Goal: Navigation & Orientation: Find specific page/section

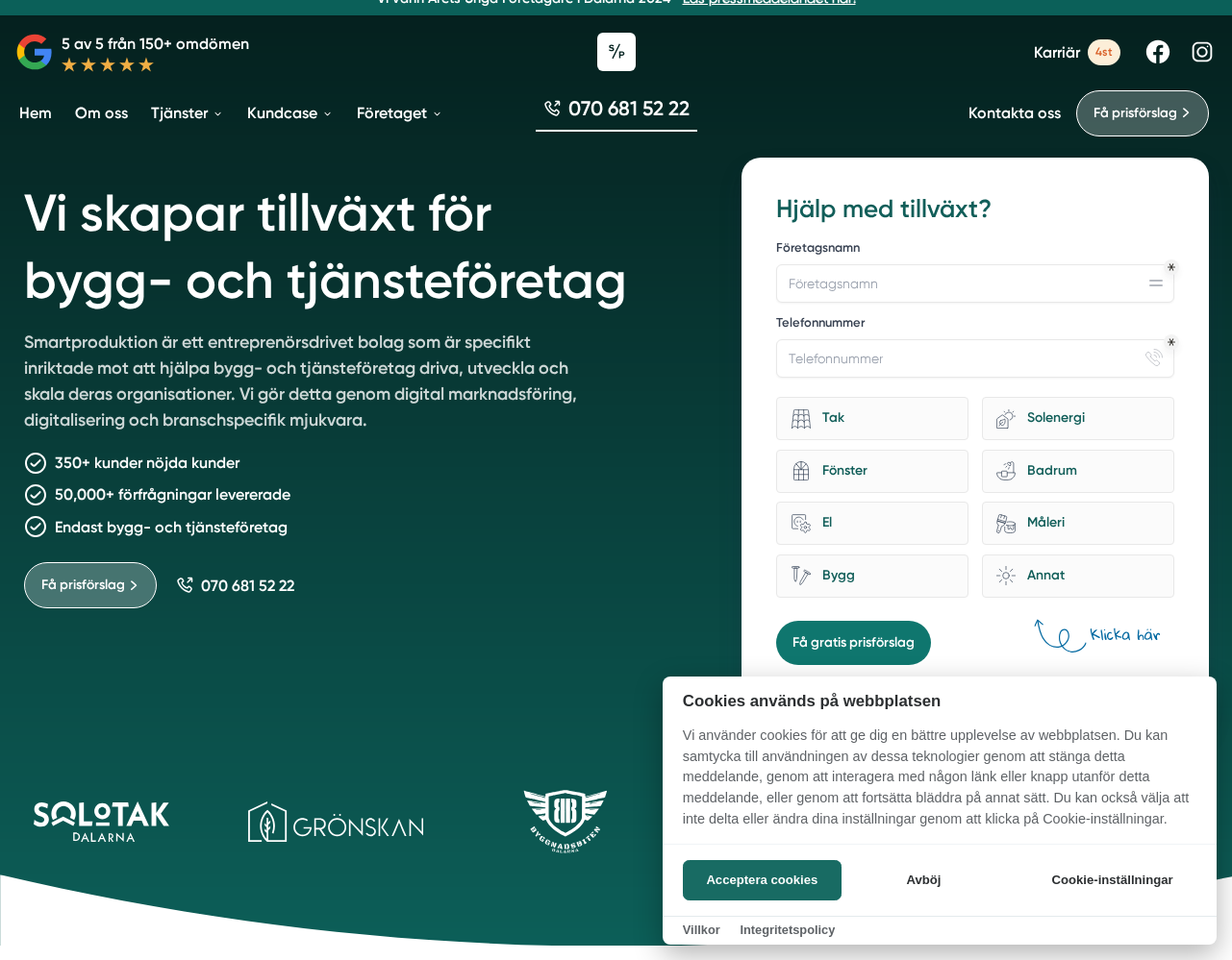
scroll to position [19, 0]
click at [112, 119] on div at bounding box center [616, 480] width 1232 height 960
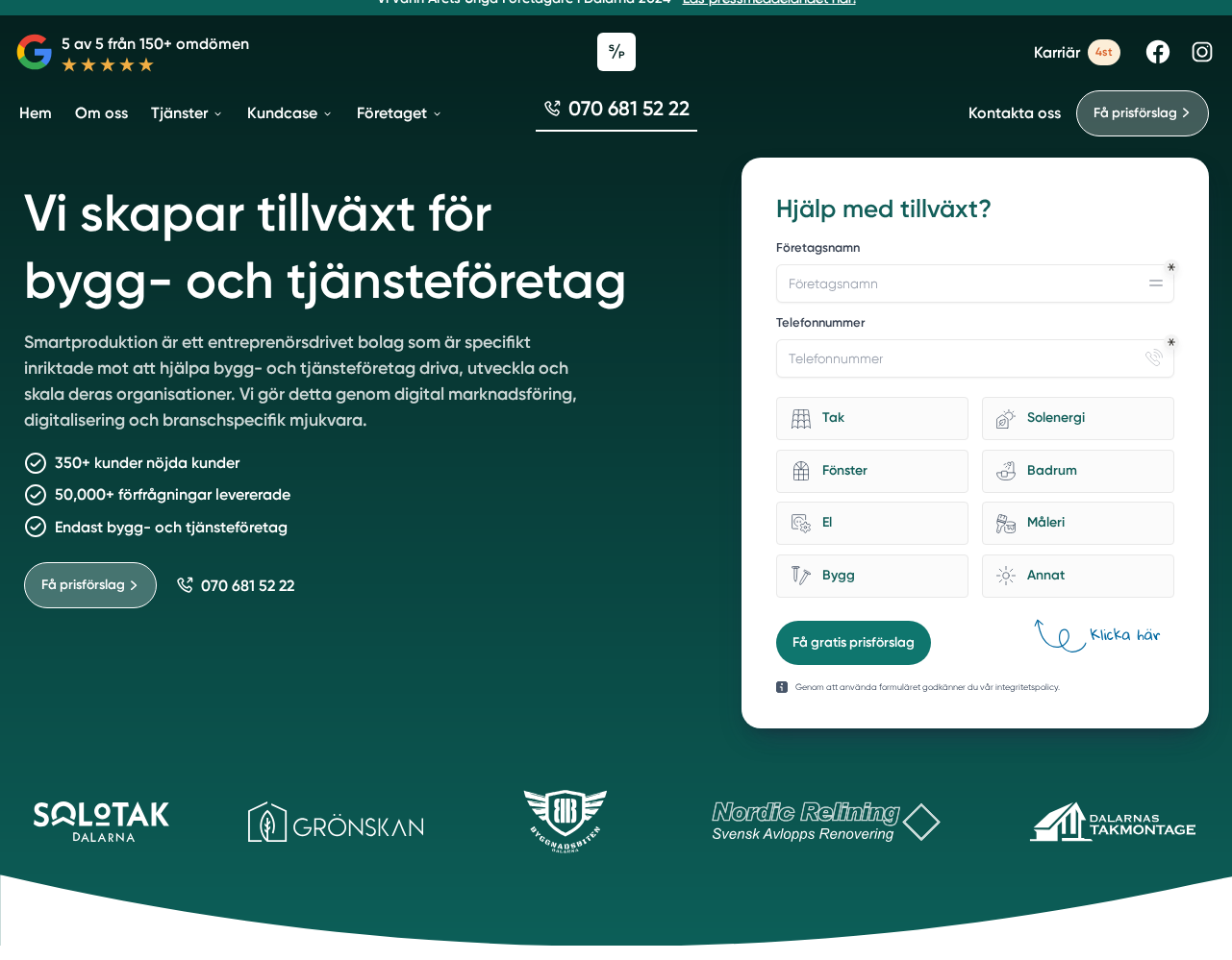
click at [112, 114] on link "Om oss" at bounding box center [101, 113] width 61 height 49
click at [37, 113] on link "Hem" at bounding box center [36, 113] width 41 height 49
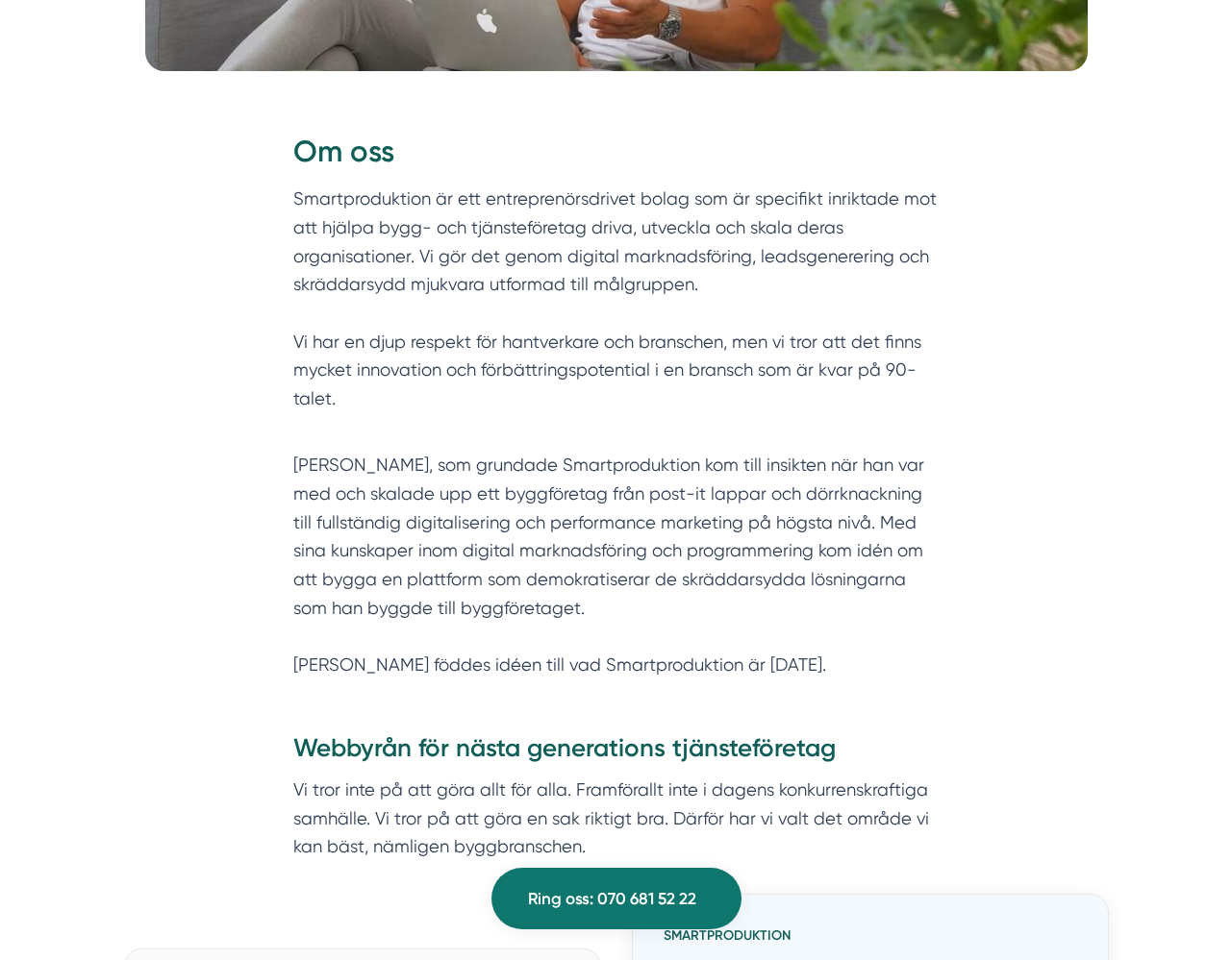
scroll to position [754, 0]
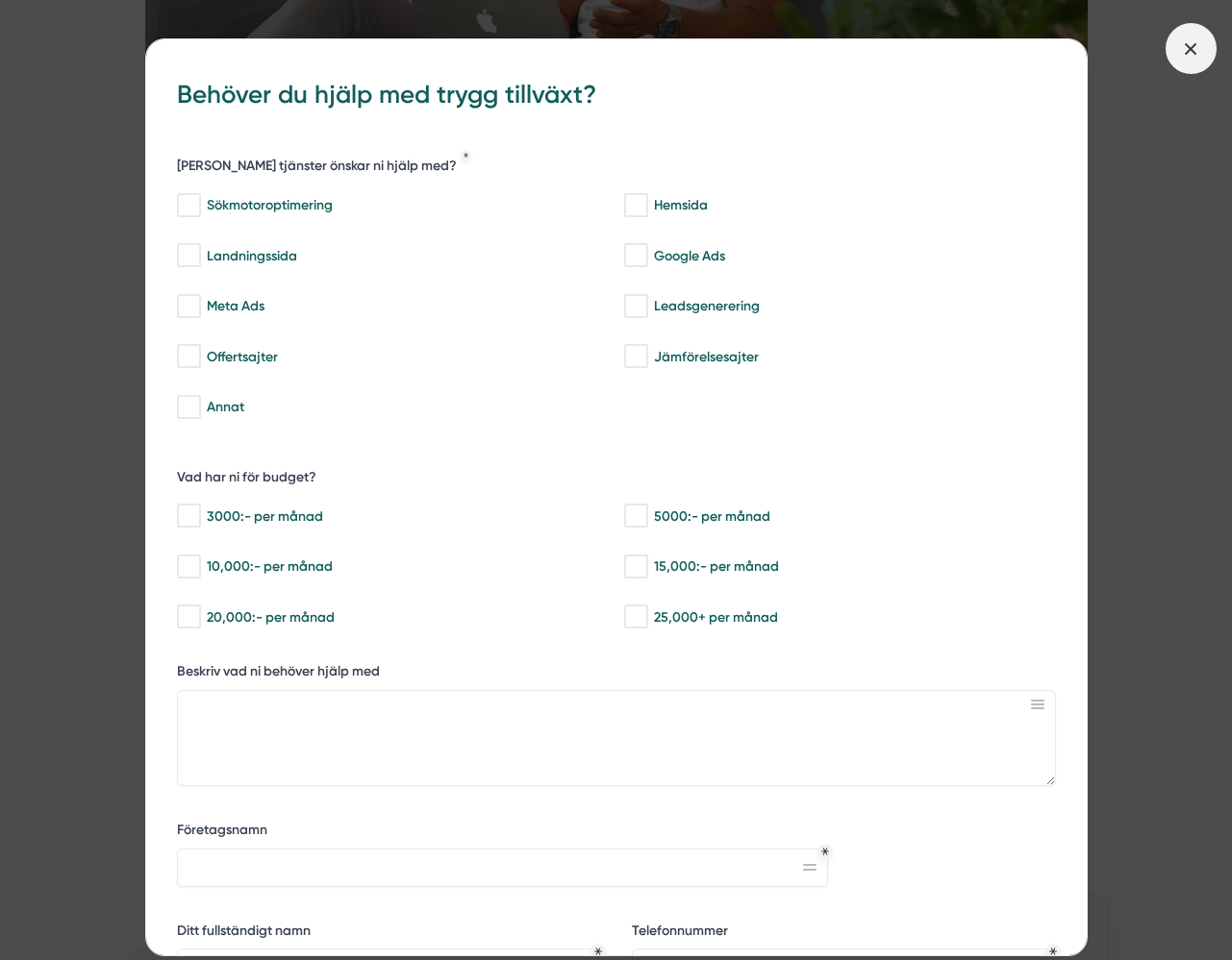
click at [1192, 47] on line at bounding box center [1190, 48] width 11 height 11
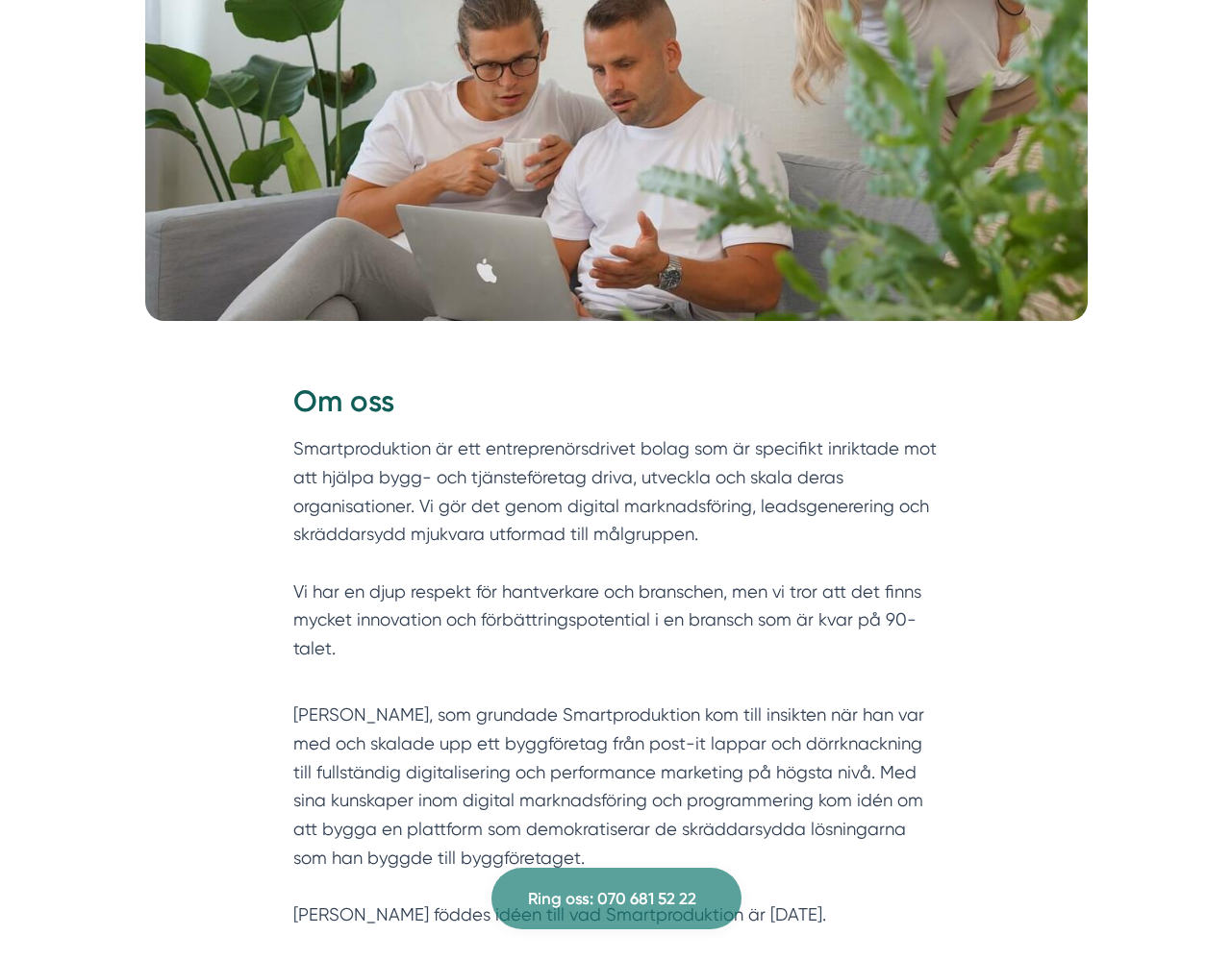
scroll to position [482, 0]
